Goal: Information Seeking & Learning: Learn about a topic

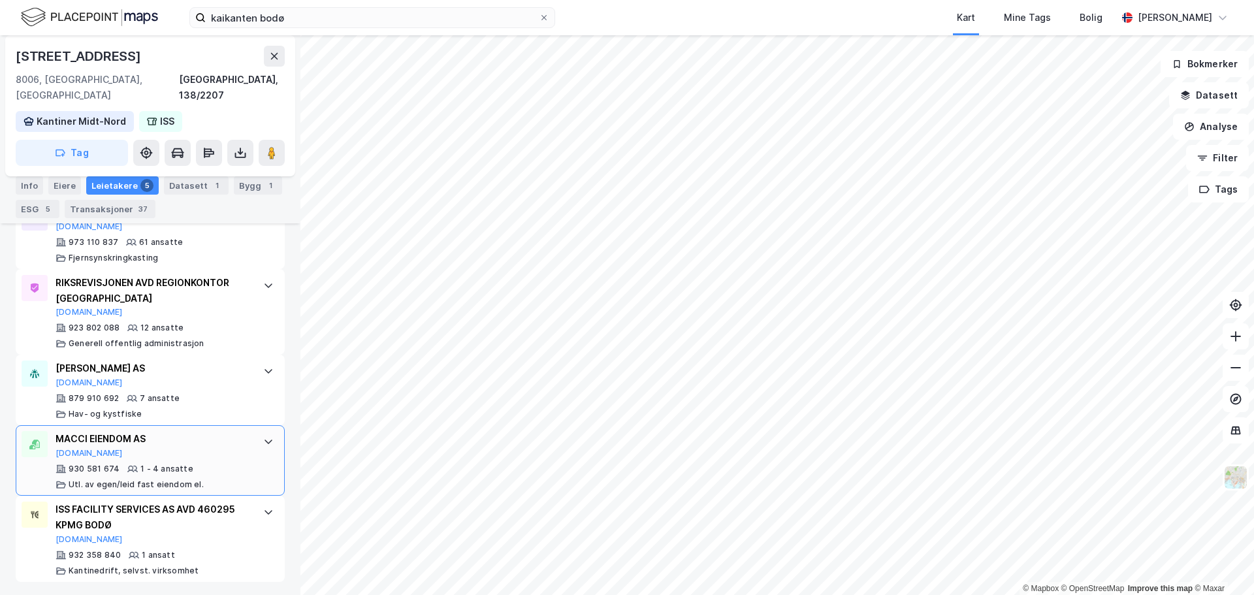
scroll to position [589, 0]
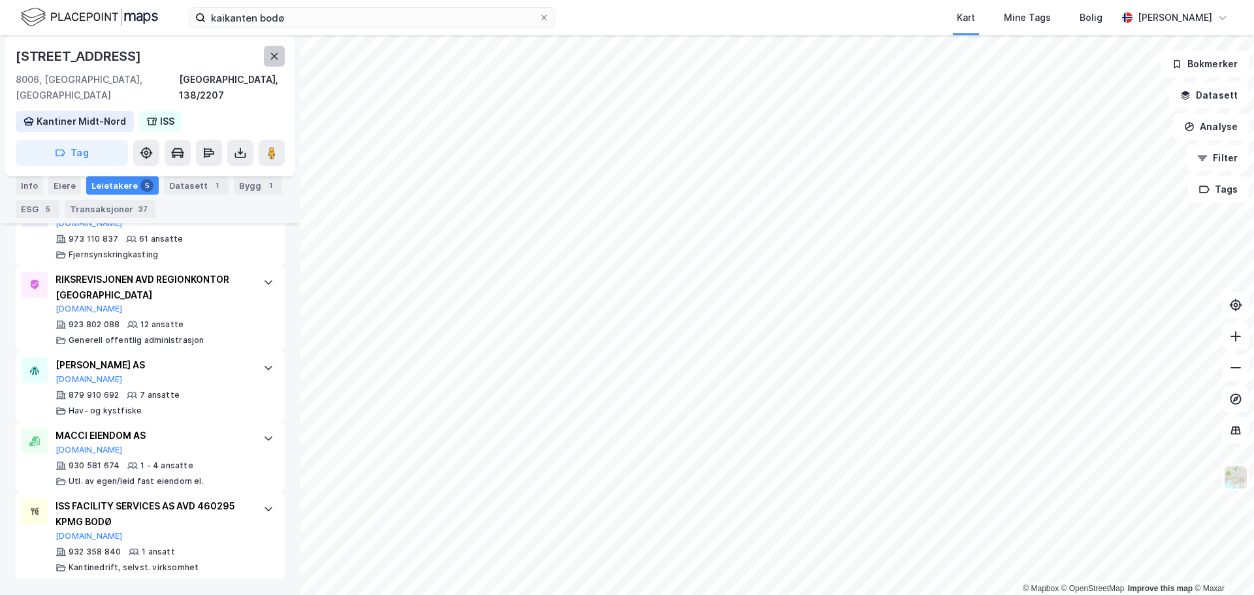
click at [273, 57] on icon at bounding box center [274, 56] width 7 height 7
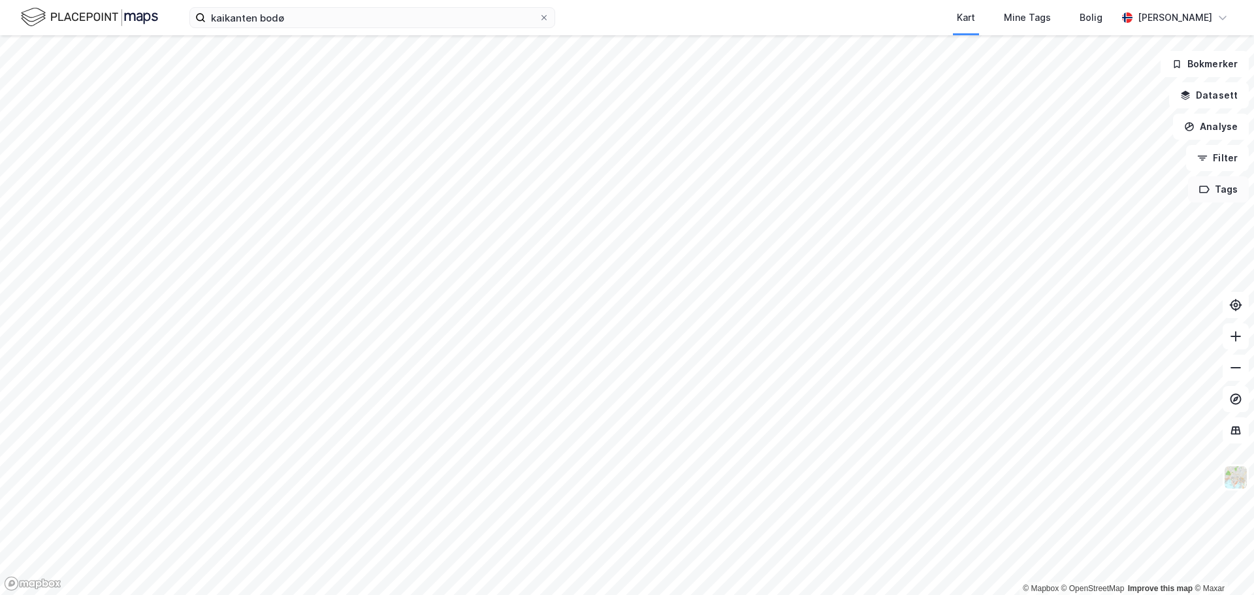
click at [1211, 197] on button "Tags" at bounding box center [1218, 189] width 61 height 26
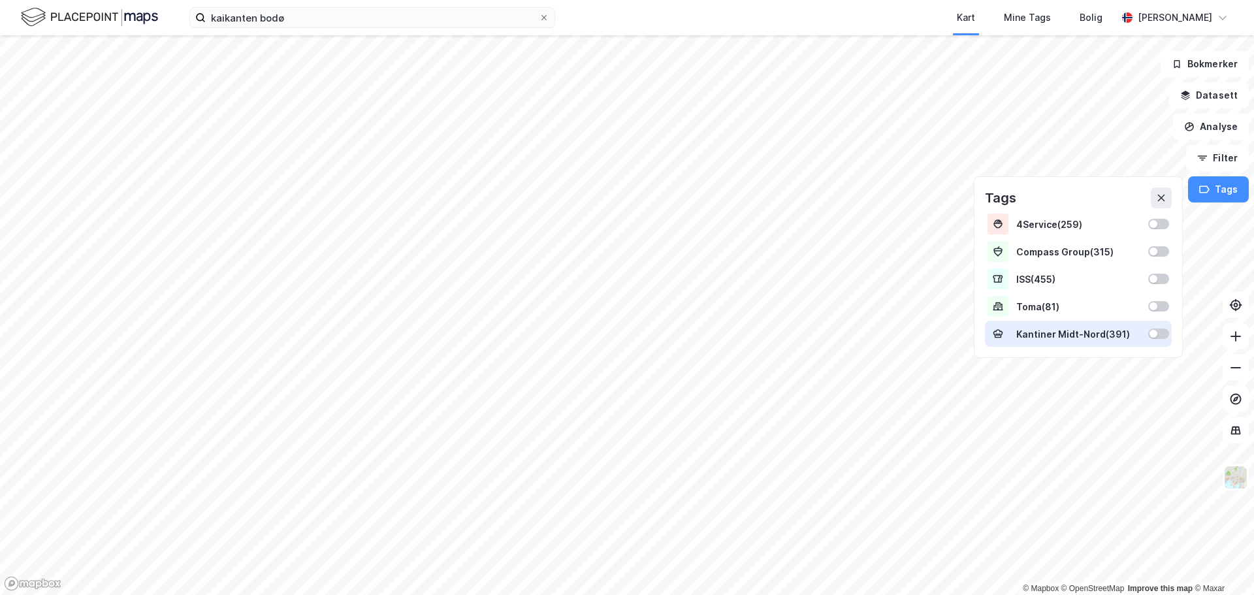
click at [1157, 332] on div at bounding box center [1153, 334] width 8 height 8
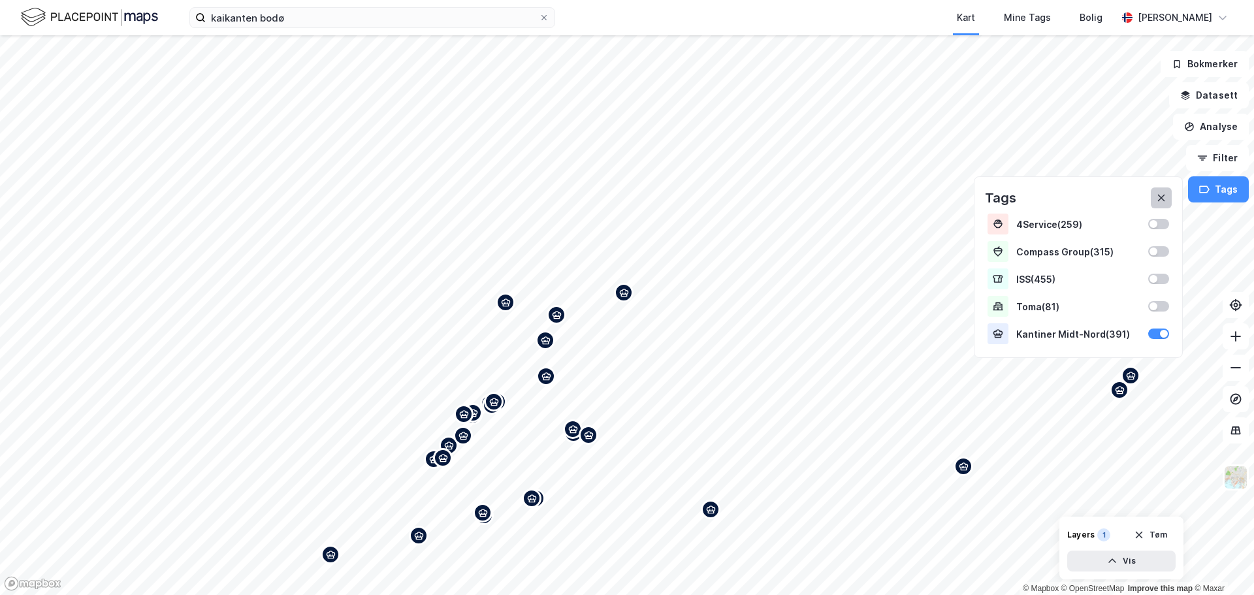
click at [1165, 199] on icon at bounding box center [1161, 198] width 10 height 10
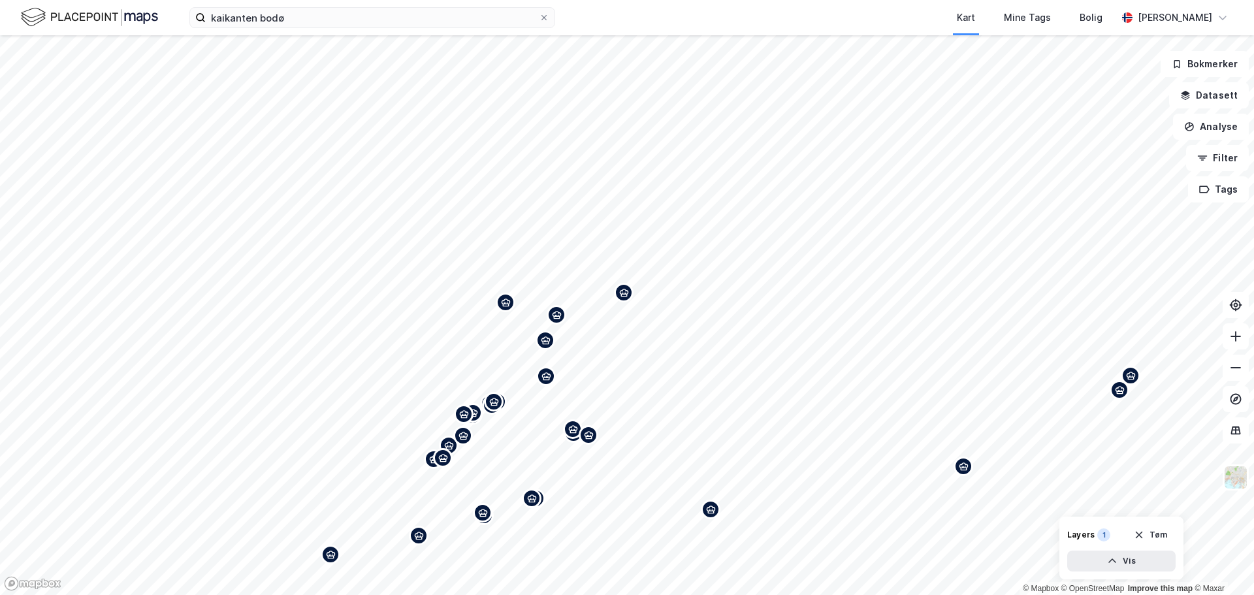
click at [1132, 381] on div "Map marker" at bounding box center [1131, 376] width 20 height 20
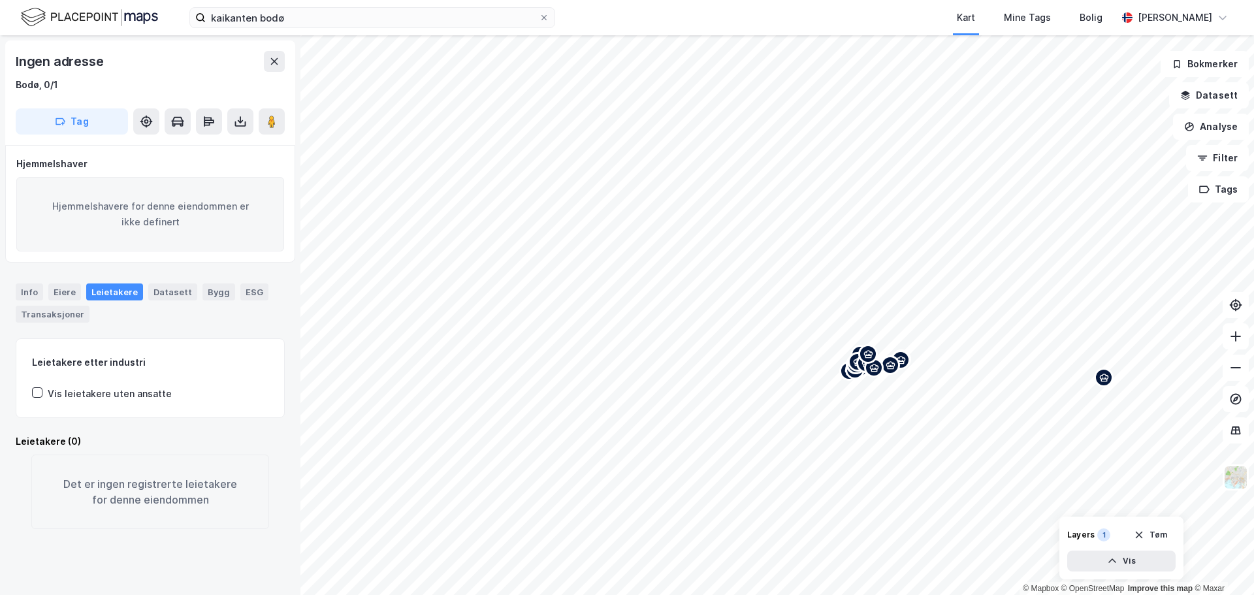
click at [1105, 381] on icon "Map marker" at bounding box center [1104, 378] width 10 height 10
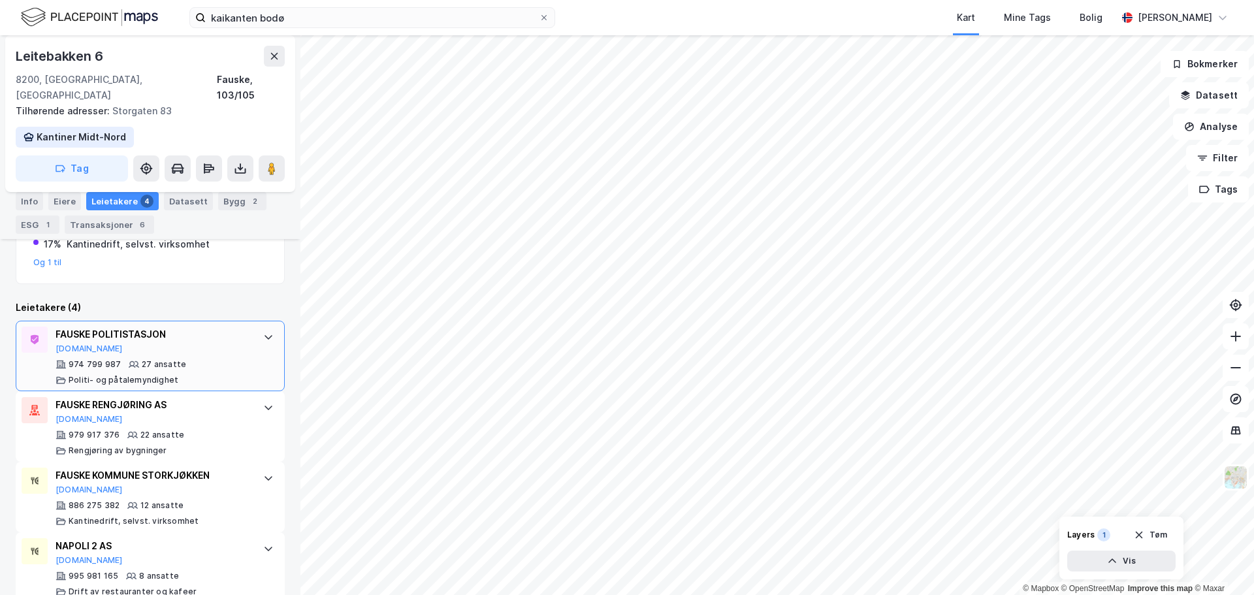
scroll to position [336, 0]
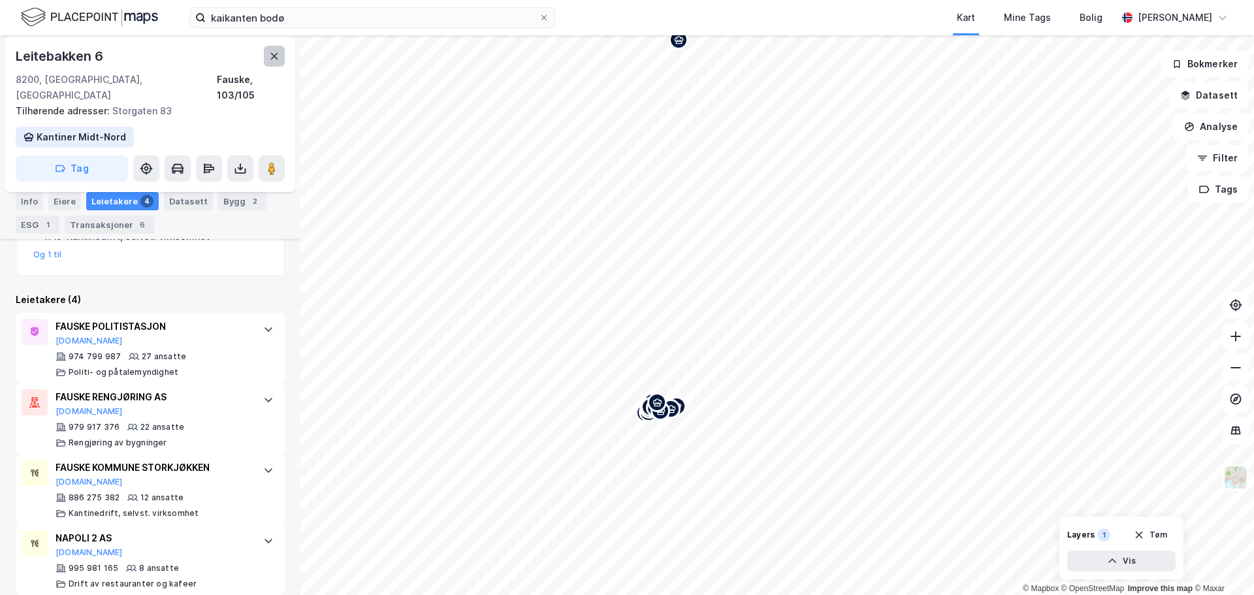
click at [274, 57] on icon at bounding box center [274, 56] width 7 height 7
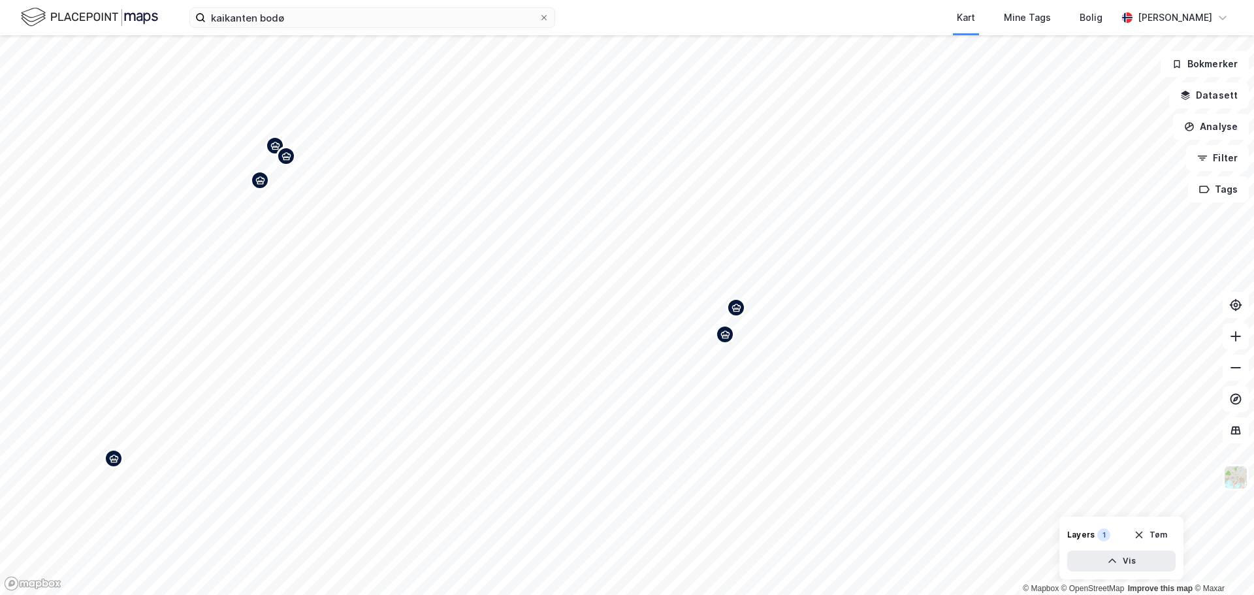
click at [736, 313] on div "Map marker" at bounding box center [736, 308] width 20 height 20
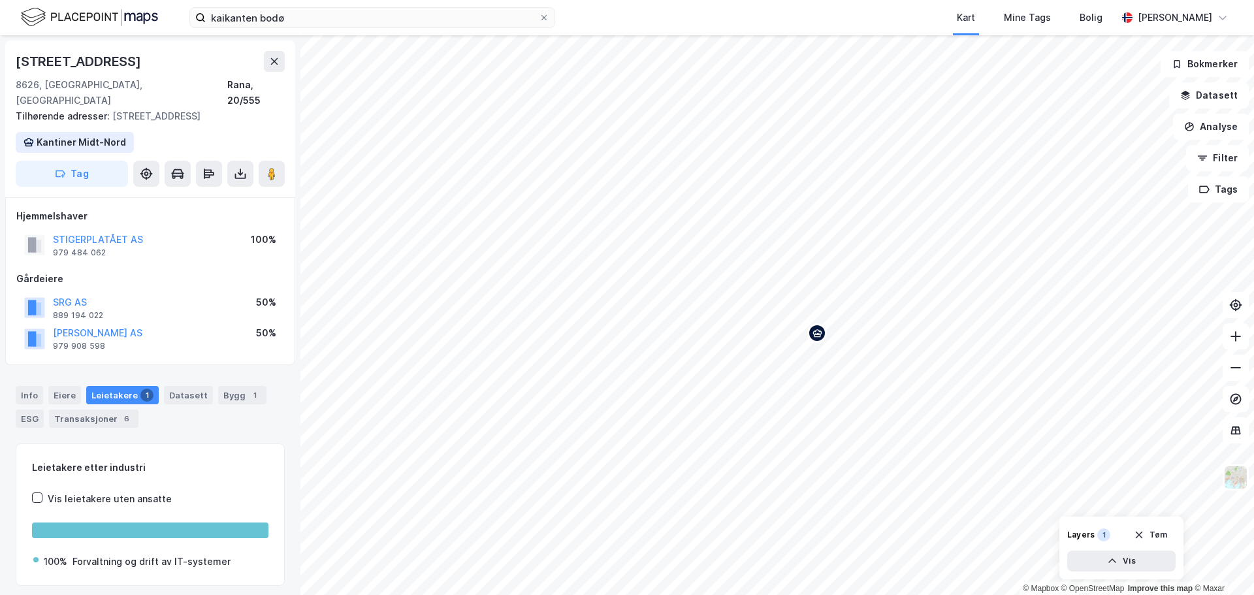
click at [816, 341] on div "Map marker" at bounding box center [817, 333] width 20 height 20
click at [882, 227] on div "Map marker" at bounding box center [882, 222] width 20 height 20
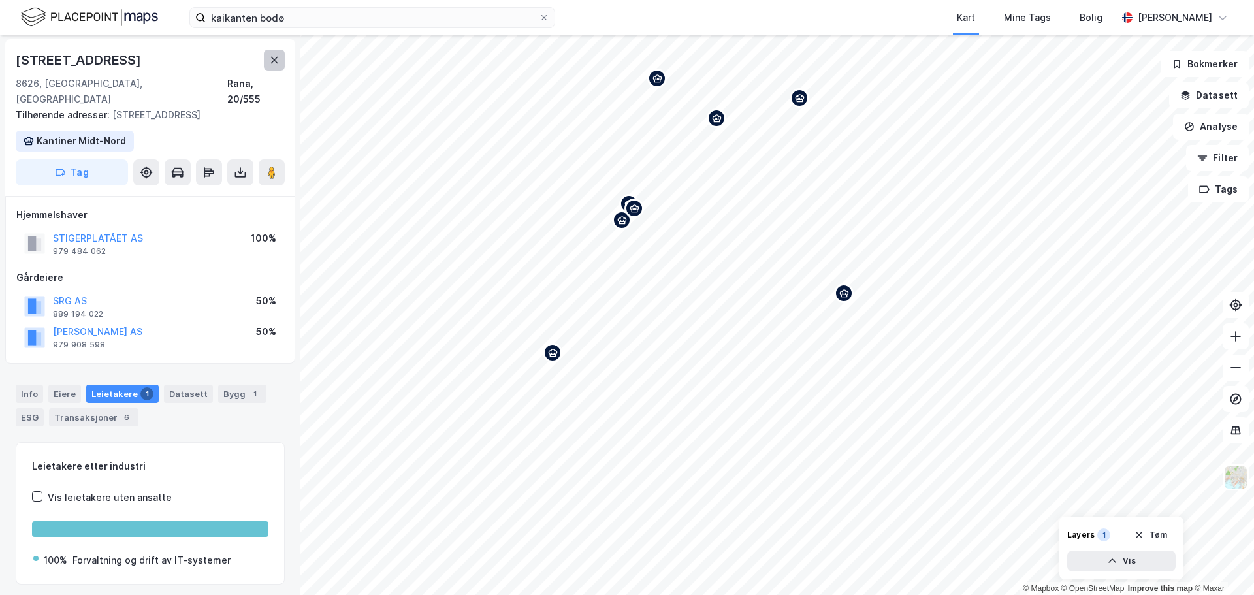
click at [279, 60] on icon at bounding box center [274, 60] width 10 height 10
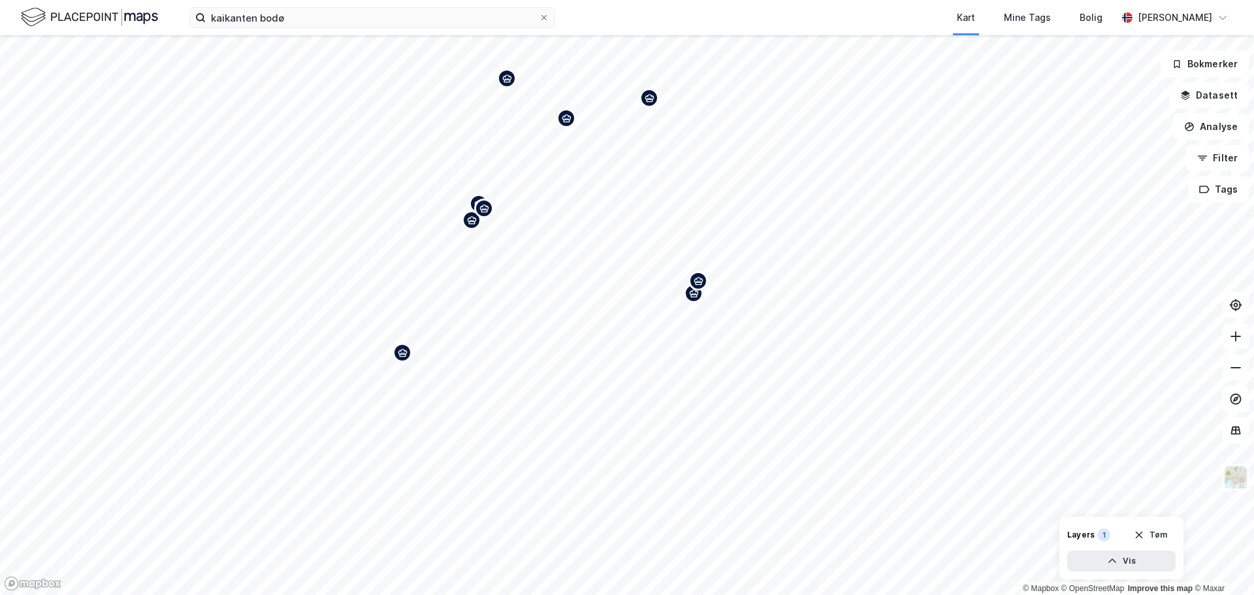
click at [402, 357] on icon "Map marker" at bounding box center [403, 353] width 10 height 10
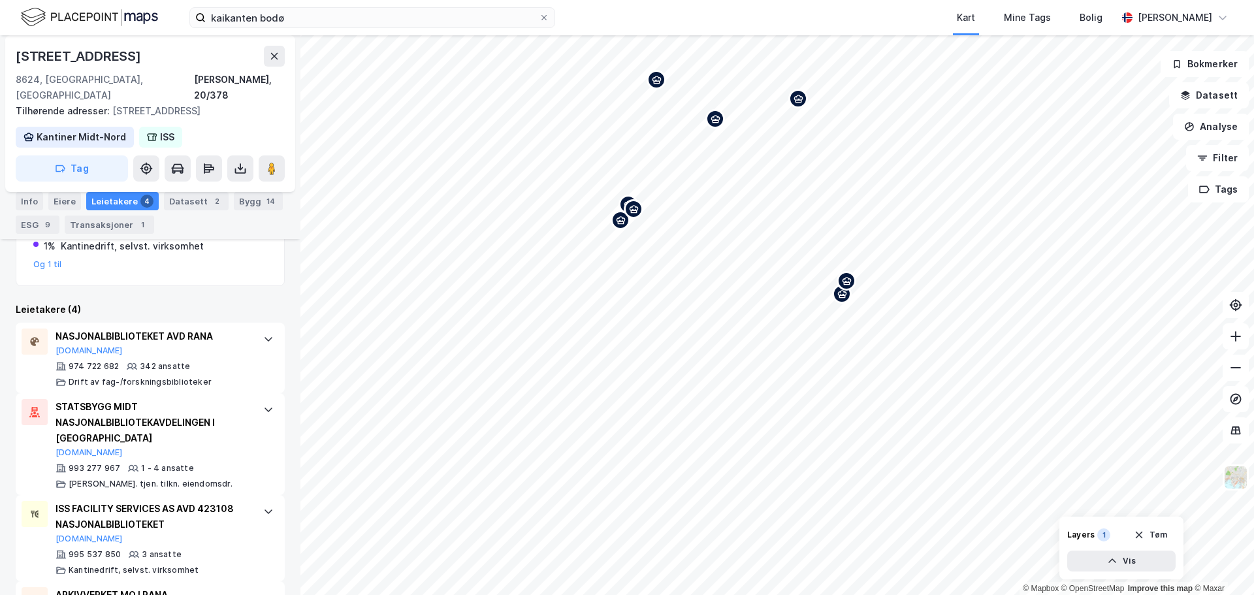
scroll to position [327, 0]
click at [611, 200] on icon "Map marker" at bounding box center [613, 198] width 10 height 10
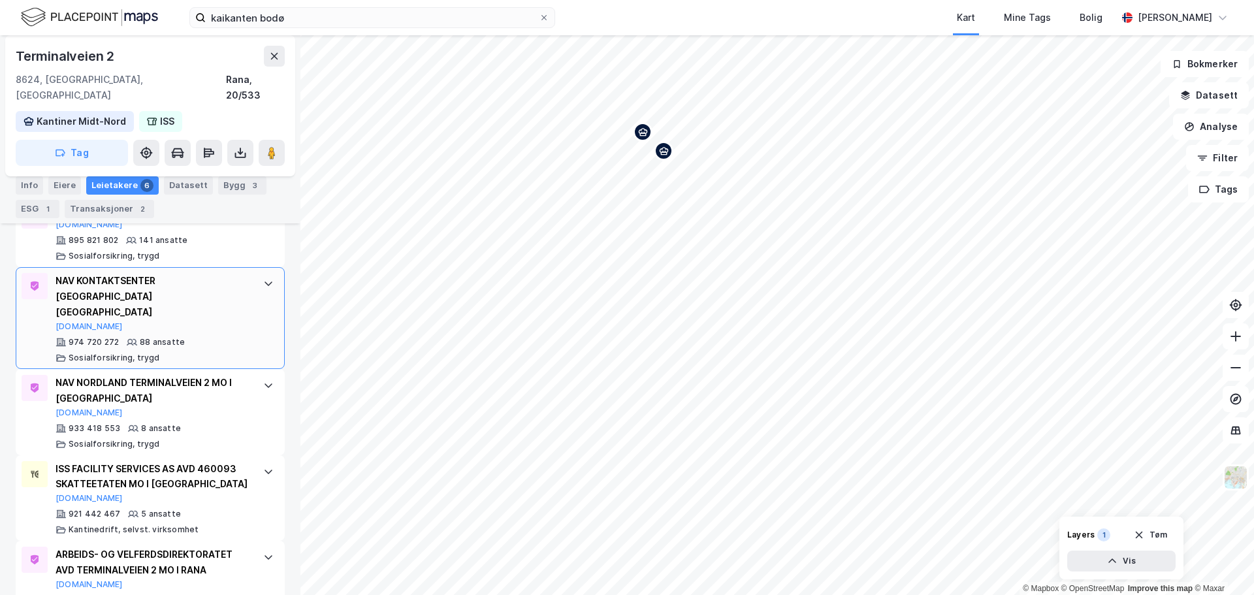
scroll to position [492, 0]
click at [662, 156] on icon "Map marker" at bounding box center [663, 152] width 10 height 10
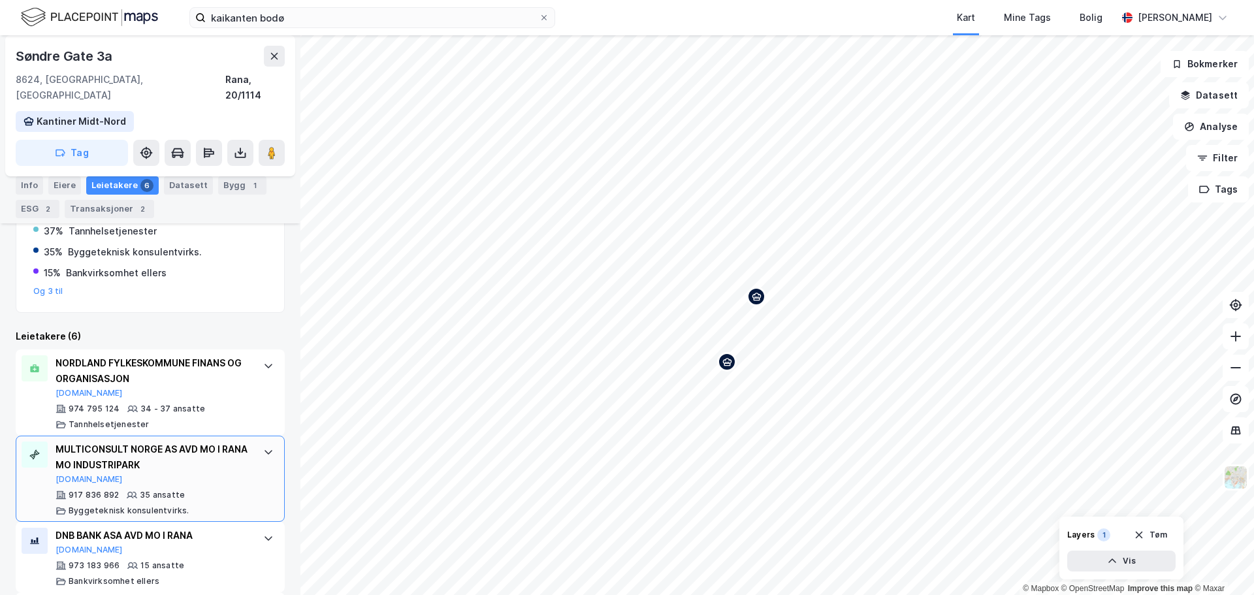
scroll to position [283, 0]
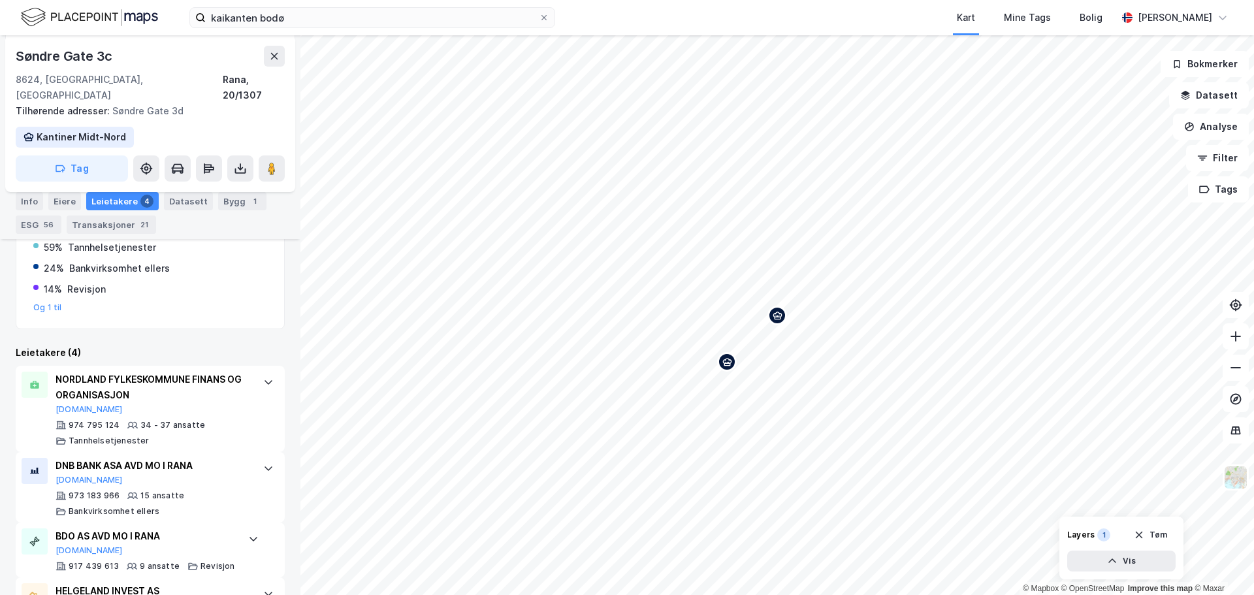
scroll to position [336, 0]
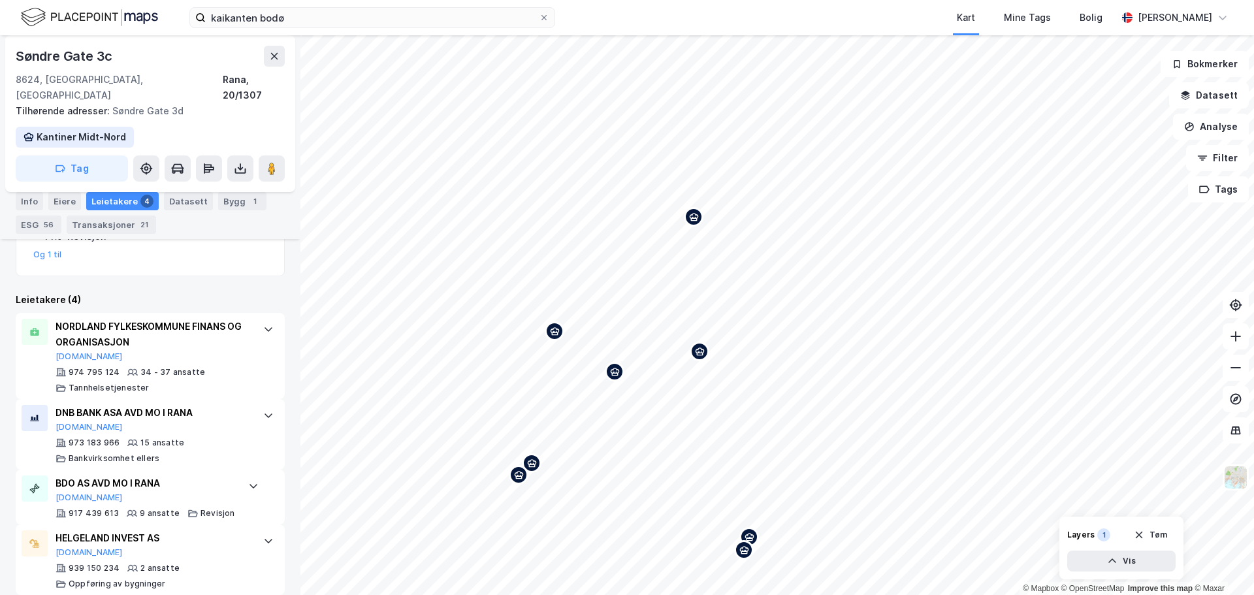
click at [701, 355] on icon "Map marker" at bounding box center [699, 351] width 9 height 8
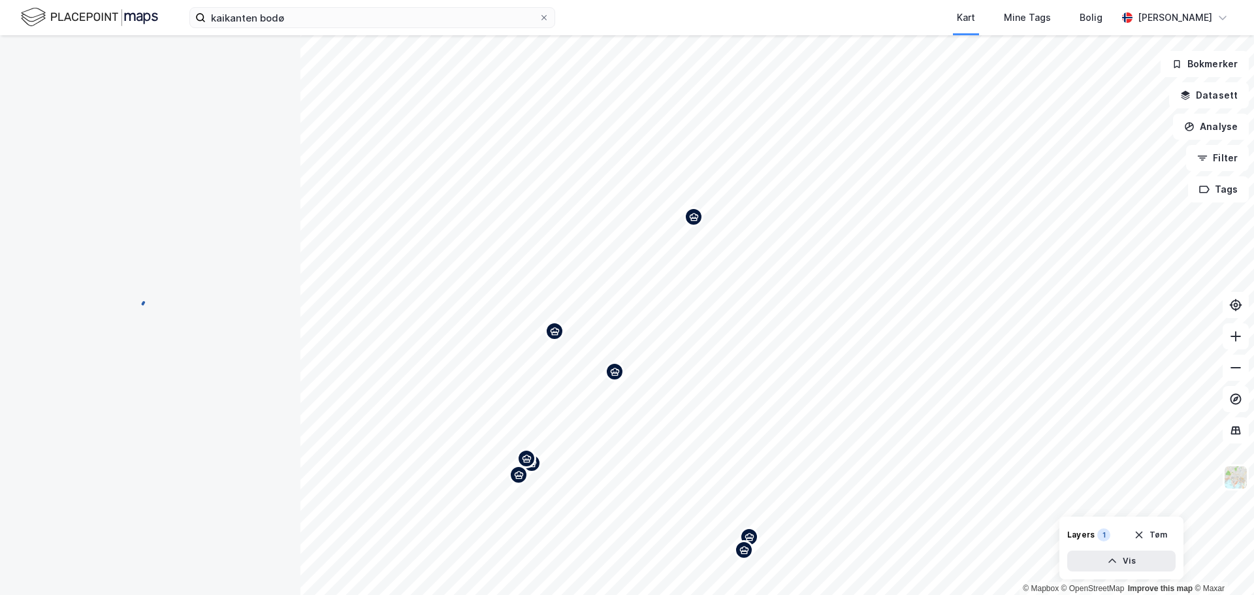
scroll to position [72, 0]
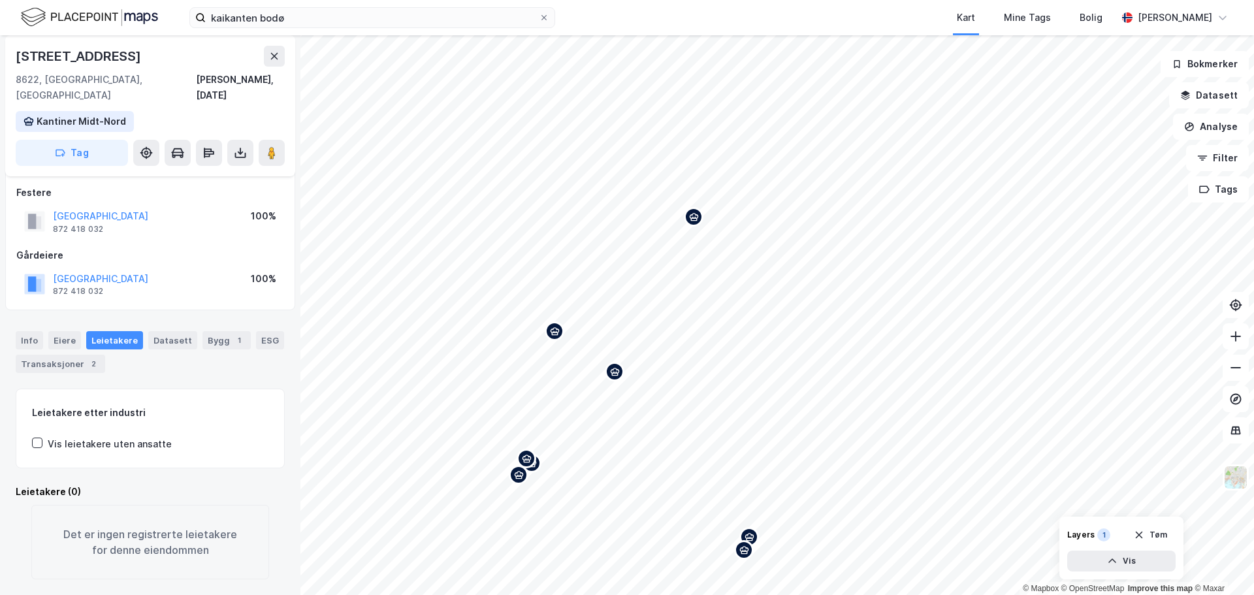
click at [613, 376] on icon "Map marker" at bounding box center [615, 372] width 10 height 10
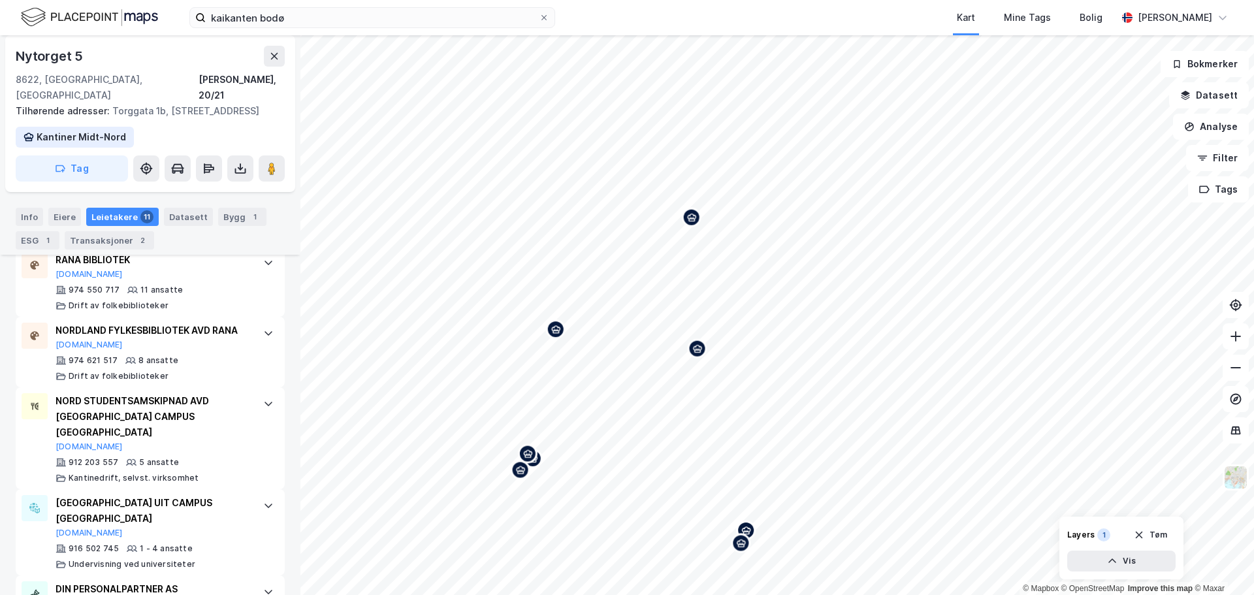
scroll to position [718, 0]
click at [694, 225] on div "Map marker" at bounding box center [692, 218] width 20 height 20
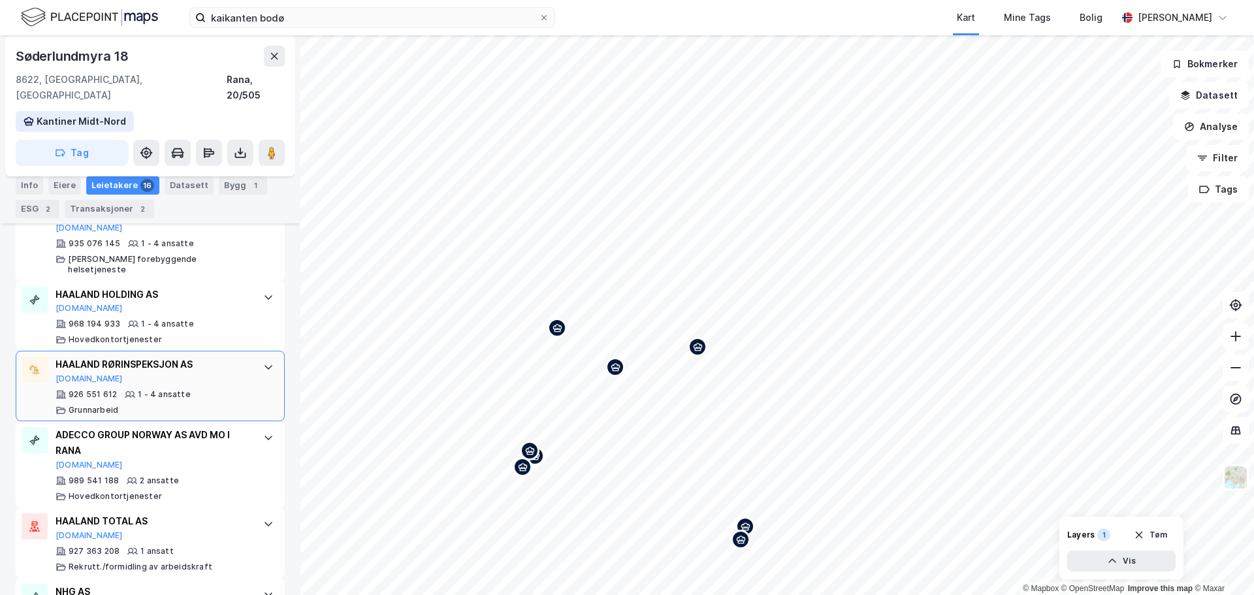
scroll to position [1208, 0]
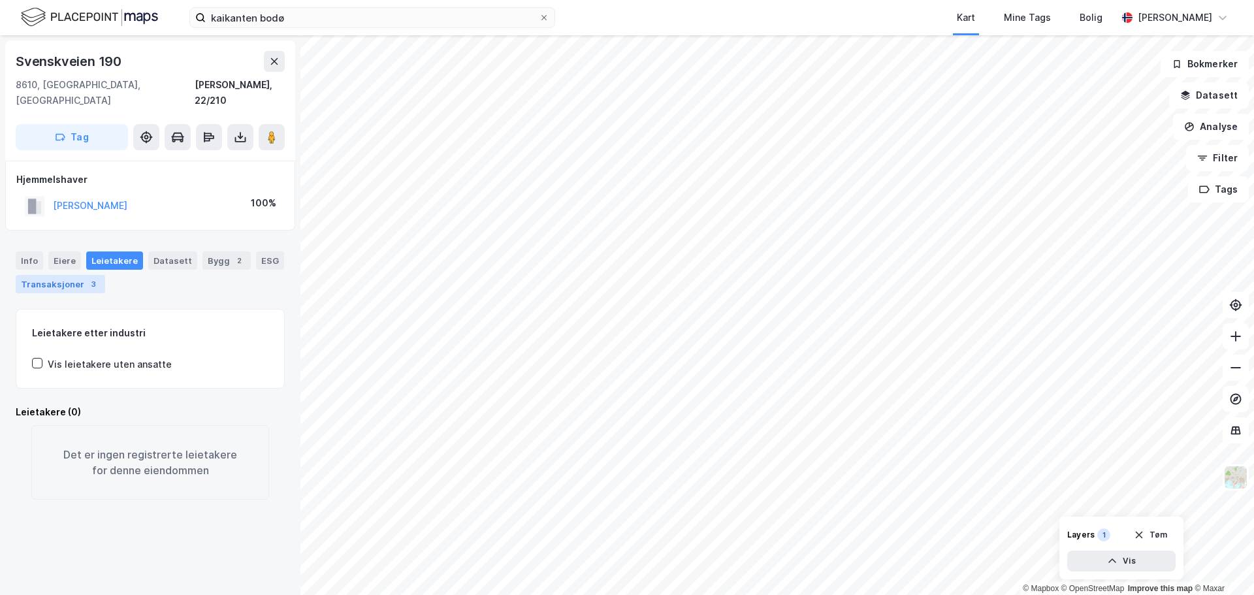
click at [53, 275] on div "Transaksjoner 3" at bounding box center [60, 284] width 89 height 18
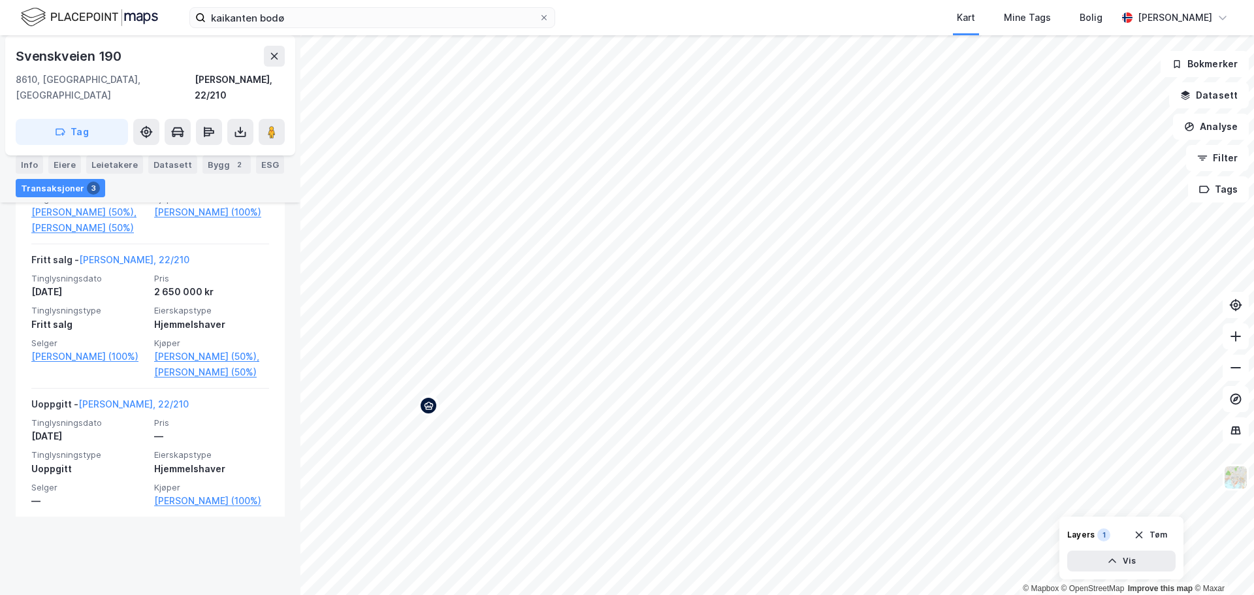
scroll to position [112, 0]
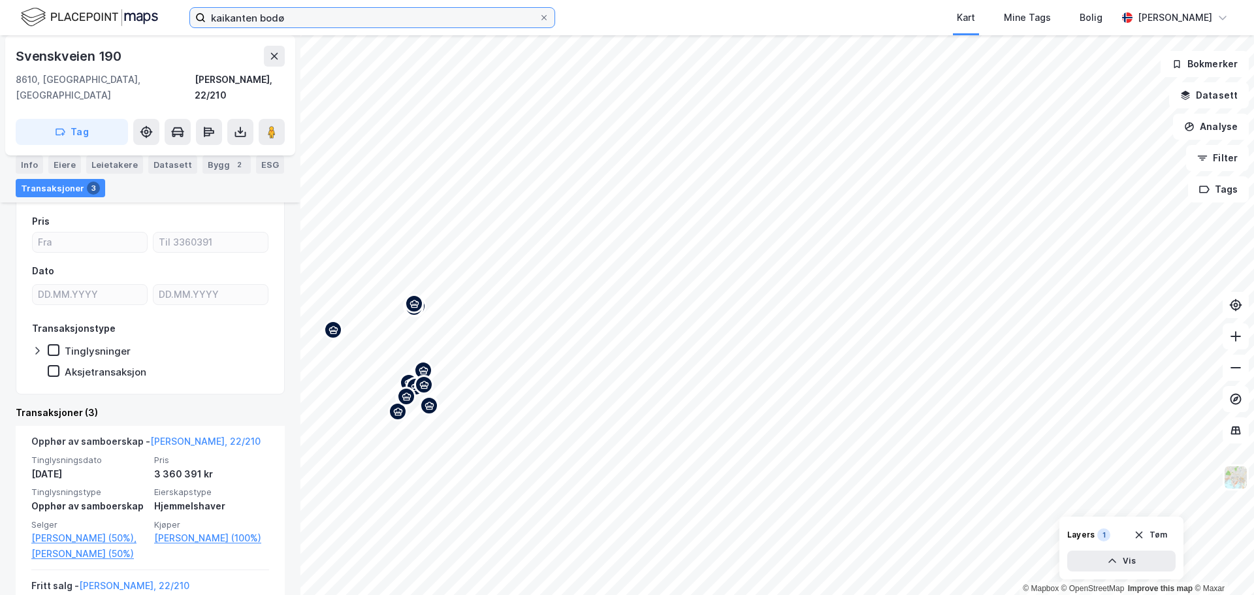
click at [300, 21] on input "kaikanten bodø" at bounding box center [372, 18] width 333 height 20
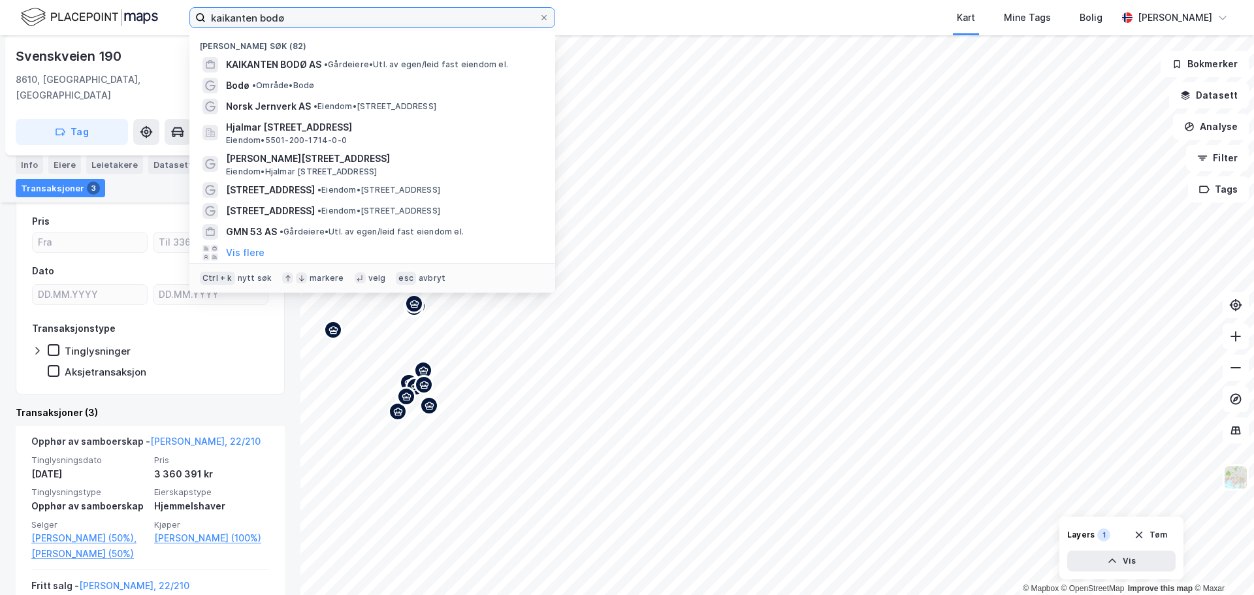
click at [300, 20] on input "kaikanten bodø" at bounding box center [372, 18] width 333 height 20
click at [299, 20] on input "kaikanten bodø" at bounding box center [372, 18] width 333 height 20
click at [297, 20] on input "kaikanten bodø" at bounding box center [372, 18] width 333 height 20
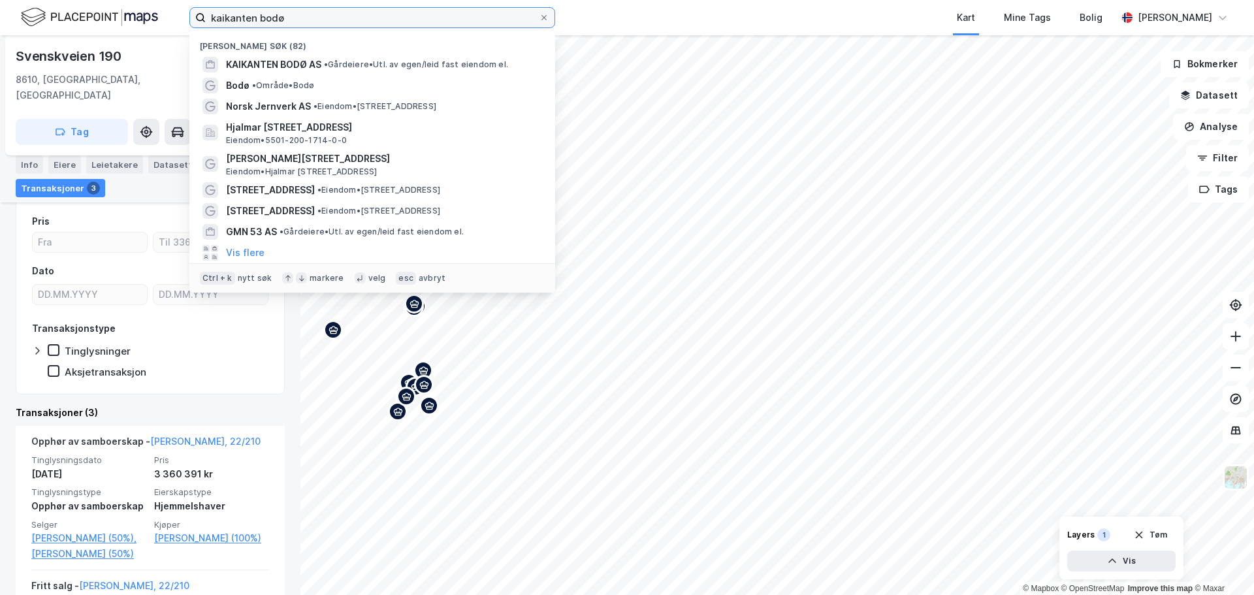
click at [297, 20] on input "kaikanten bodø" at bounding box center [372, 18] width 333 height 20
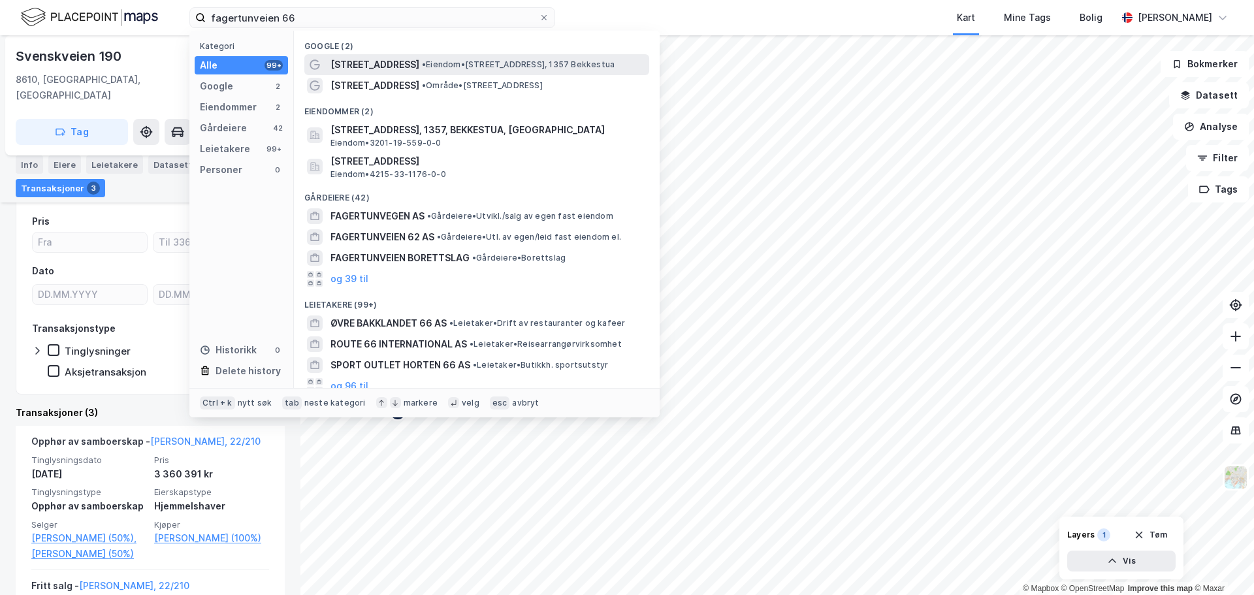
click at [494, 63] on span "• Eiendom • [STREET_ADDRESS], 1357 Bekkestua" at bounding box center [518, 64] width 193 height 10
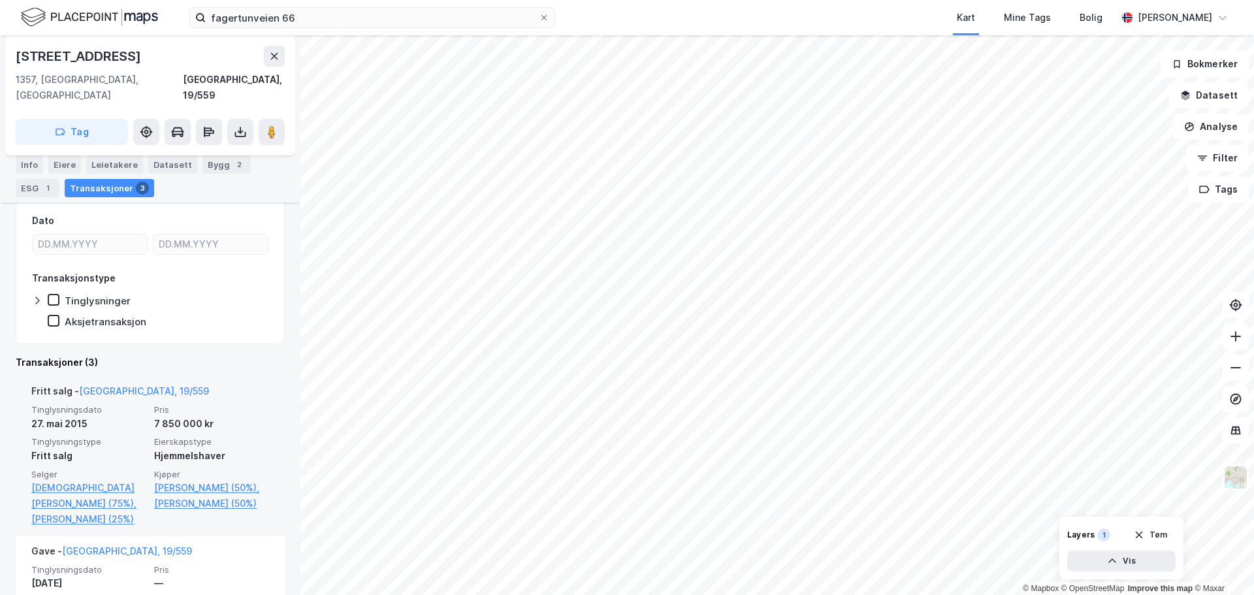
scroll to position [189, 0]
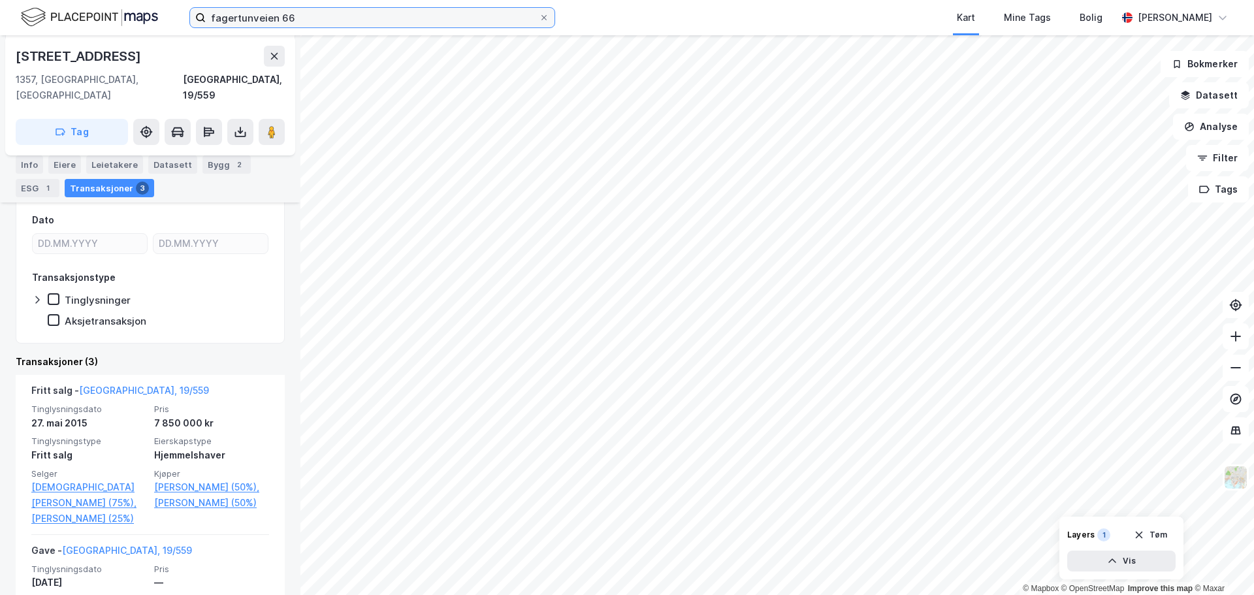
click at [295, 16] on input "fagertunveien 66" at bounding box center [372, 18] width 333 height 20
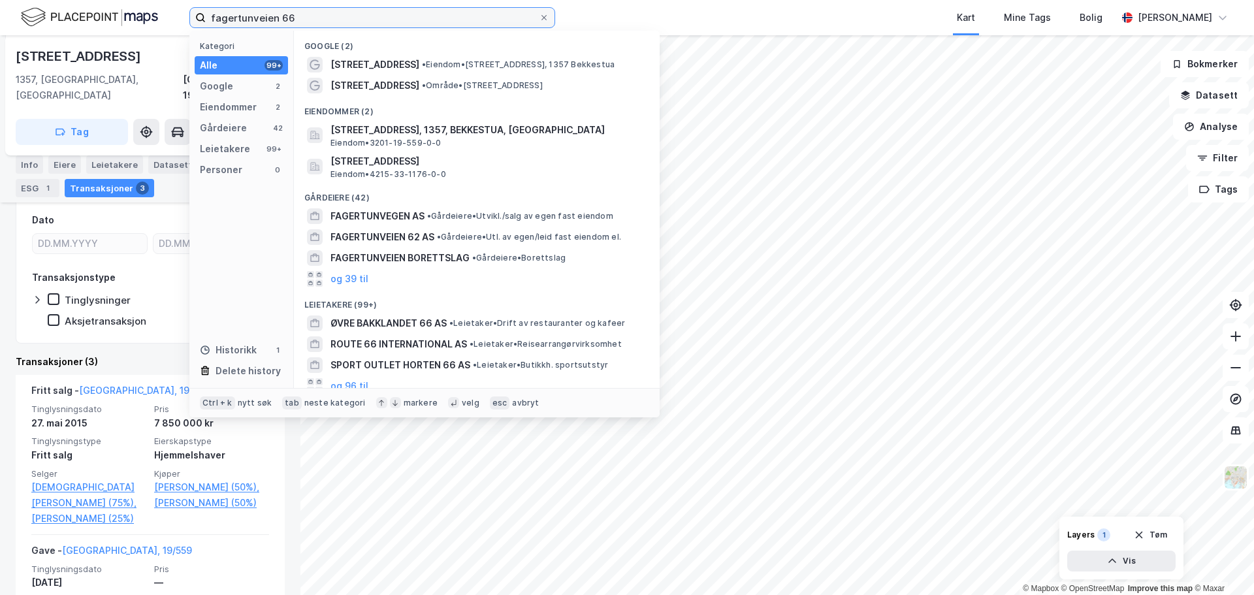
click at [295, 16] on input "fagertunveien 66" at bounding box center [372, 18] width 333 height 20
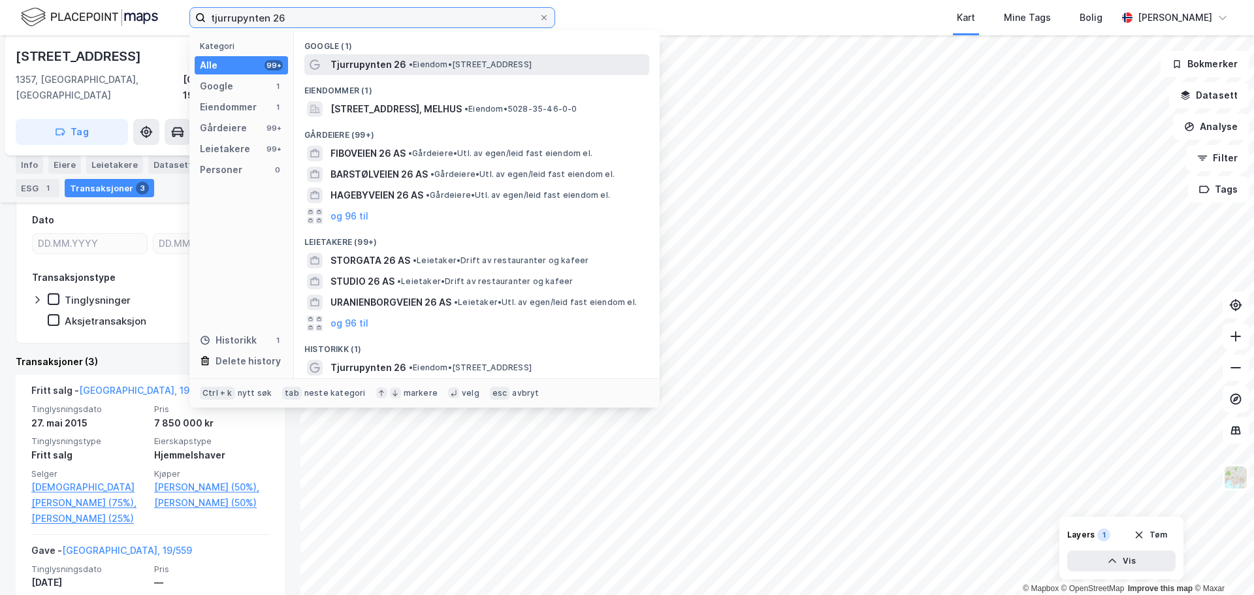
type input "tjurrupynten 26"
click at [420, 67] on span "• Eiendom • [STREET_ADDRESS]" at bounding box center [470, 64] width 123 height 10
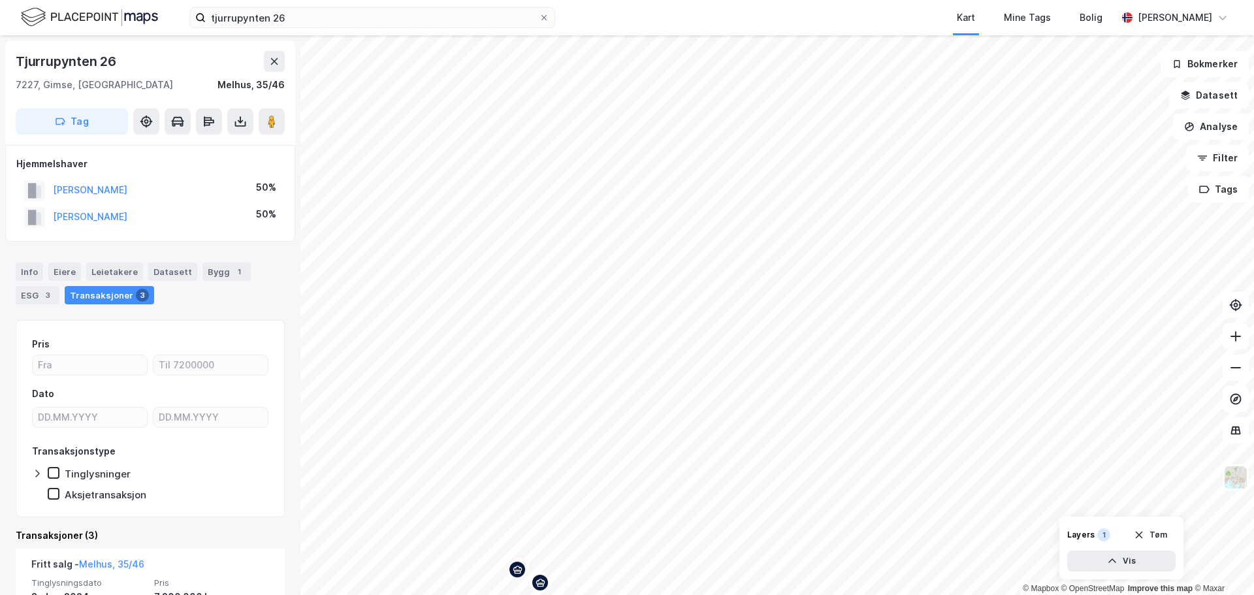
click at [384, 594] on html "tjurrupynten 26 Kart Mine Tags Bolig [PERSON_NAME] © Mapbox © OpenStreetMap Imp…" at bounding box center [627, 297] width 1254 height 595
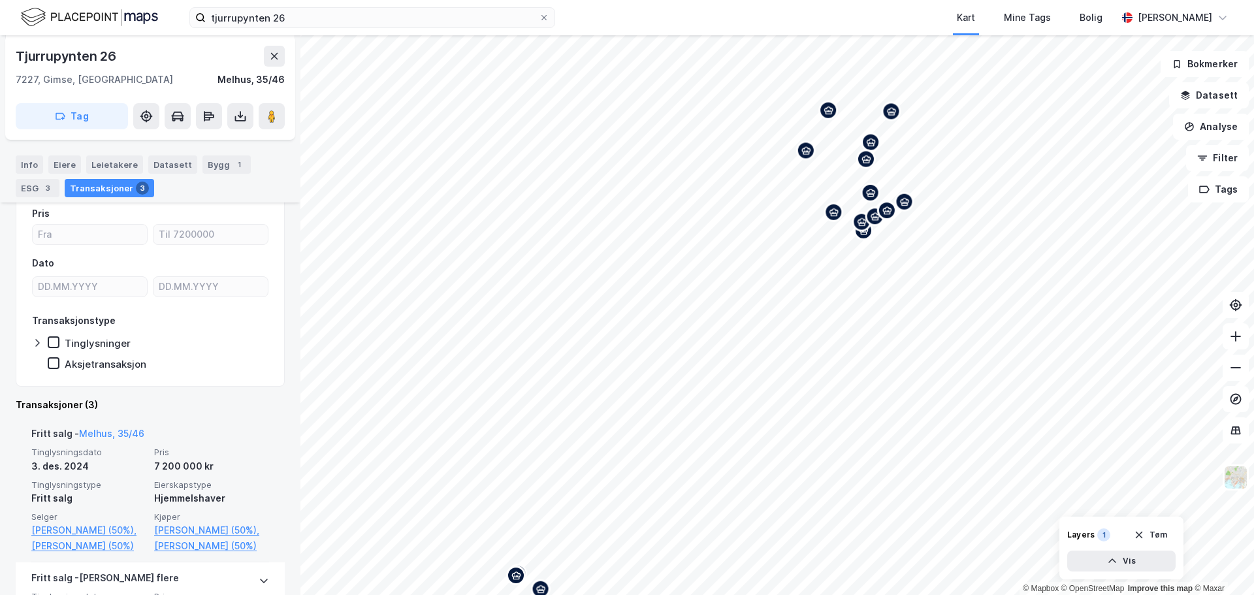
scroll to position [116, 0]
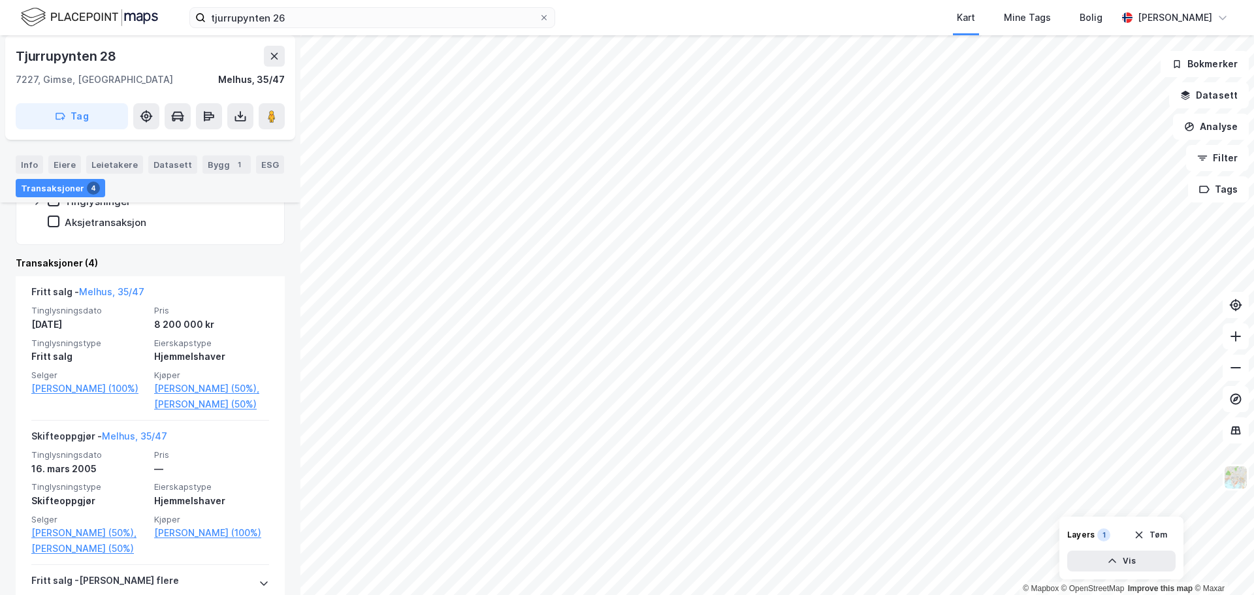
scroll to position [264, 0]
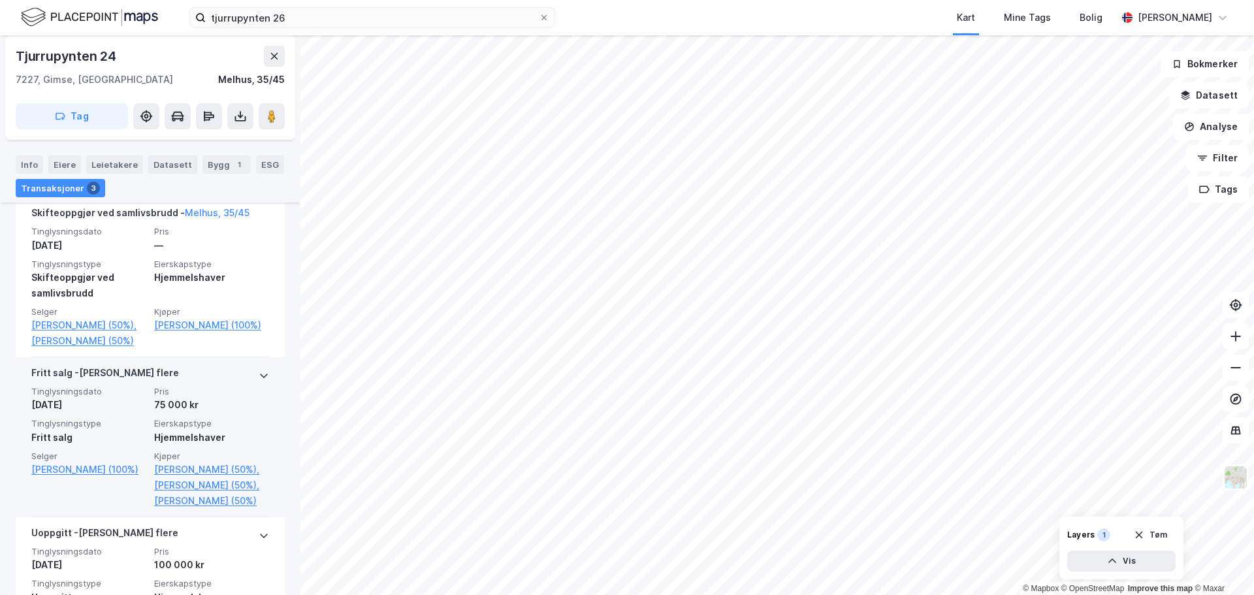
scroll to position [325, 0]
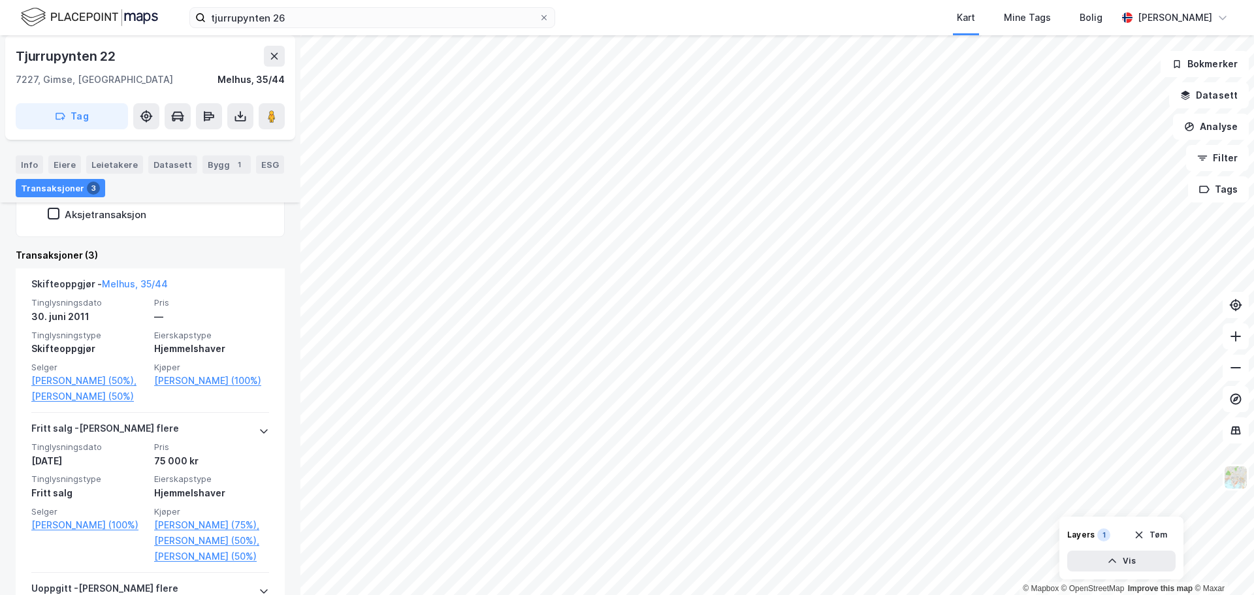
scroll to position [255, 0]
